Goal: Information Seeking & Learning: Find specific fact

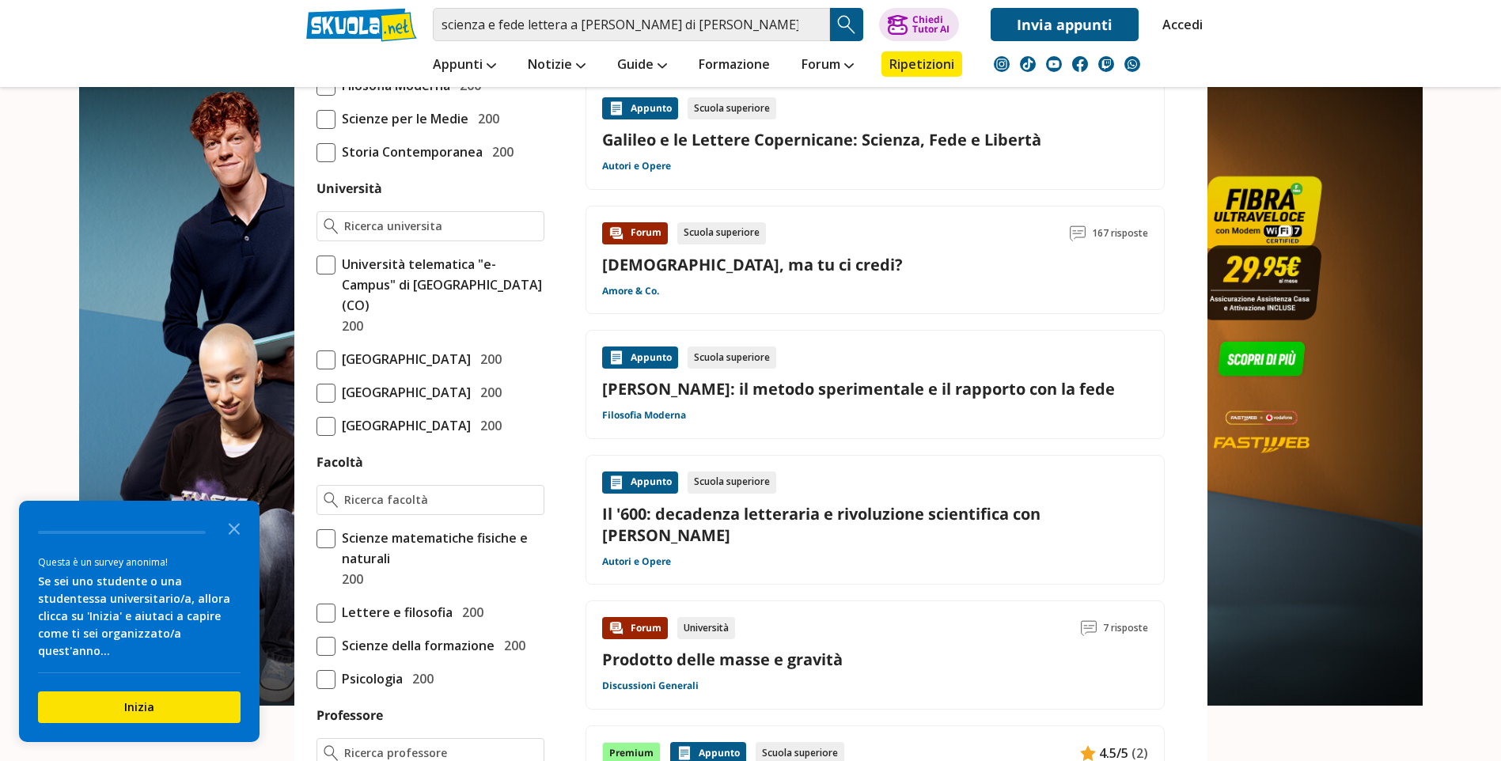
scroll to position [554, 0]
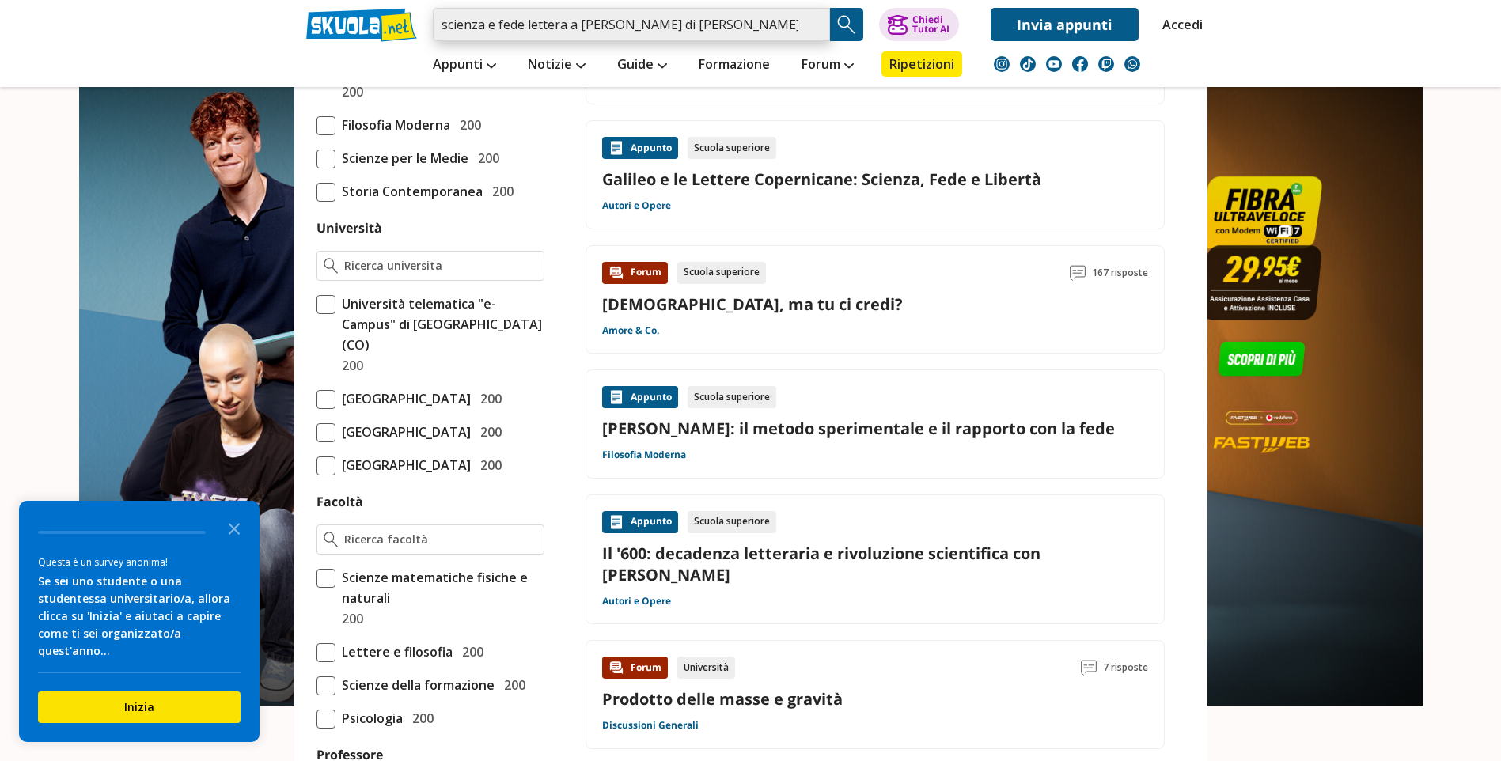
drag, startPoint x: 524, startPoint y: 26, endPoint x: 436, endPoint y: 26, distance: 88.6
click at [436, 26] on input "scienza e fede lettera a [PERSON_NAME] di [PERSON_NAME]" at bounding box center [631, 24] width 397 height 33
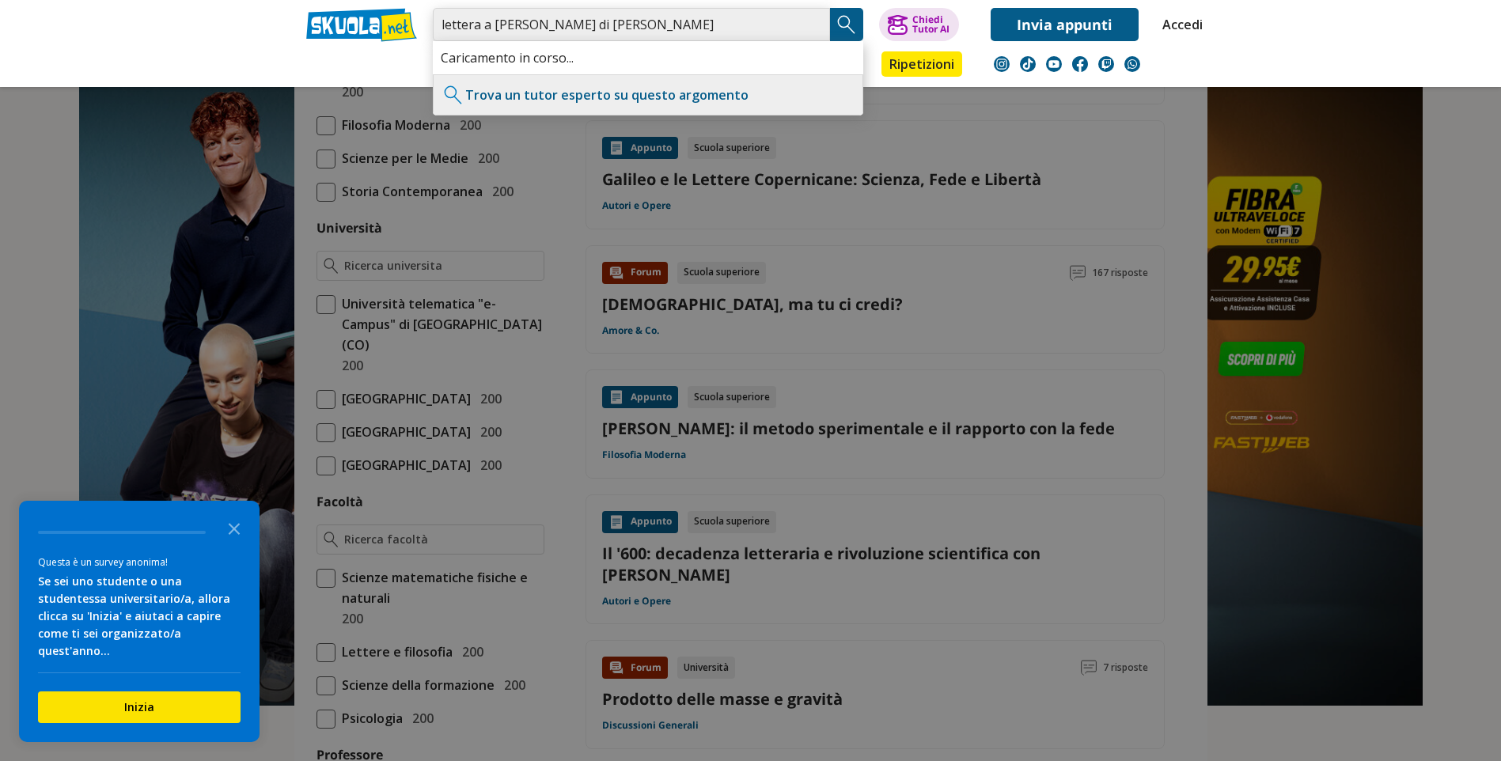
type input "lettera a [PERSON_NAME] di [PERSON_NAME]"
